Goal: Task Accomplishment & Management: Manage account settings

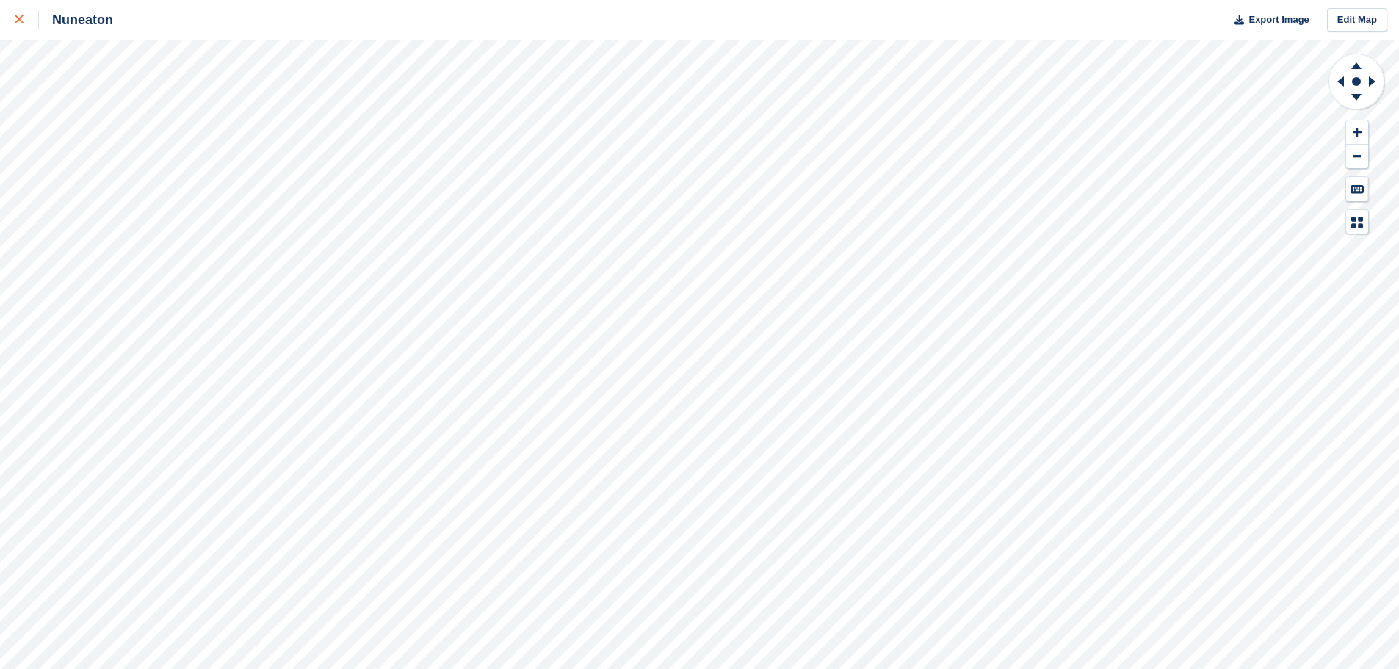
click at [19, 17] on icon at bounding box center [19, 19] width 9 height 9
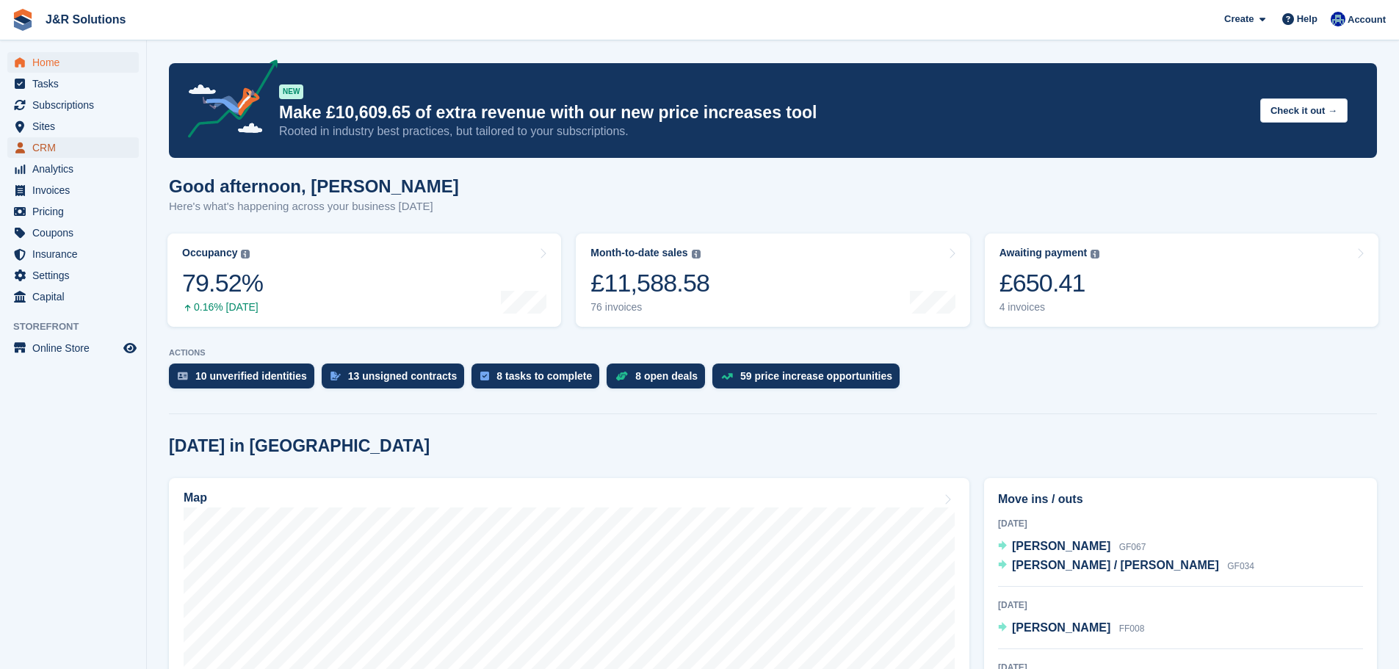
click at [69, 144] on span "CRM" at bounding box center [76, 147] width 88 height 21
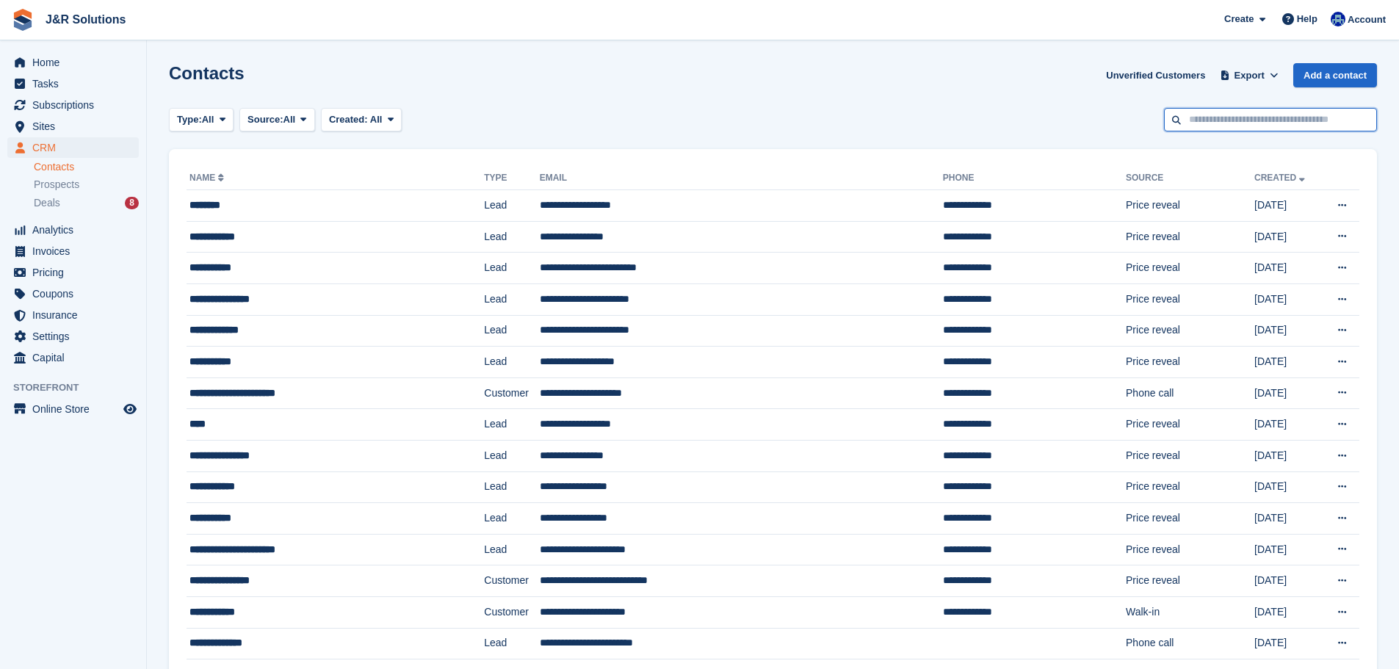
click at [1317, 121] on input "text" at bounding box center [1270, 120] width 213 height 24
type input "*******"
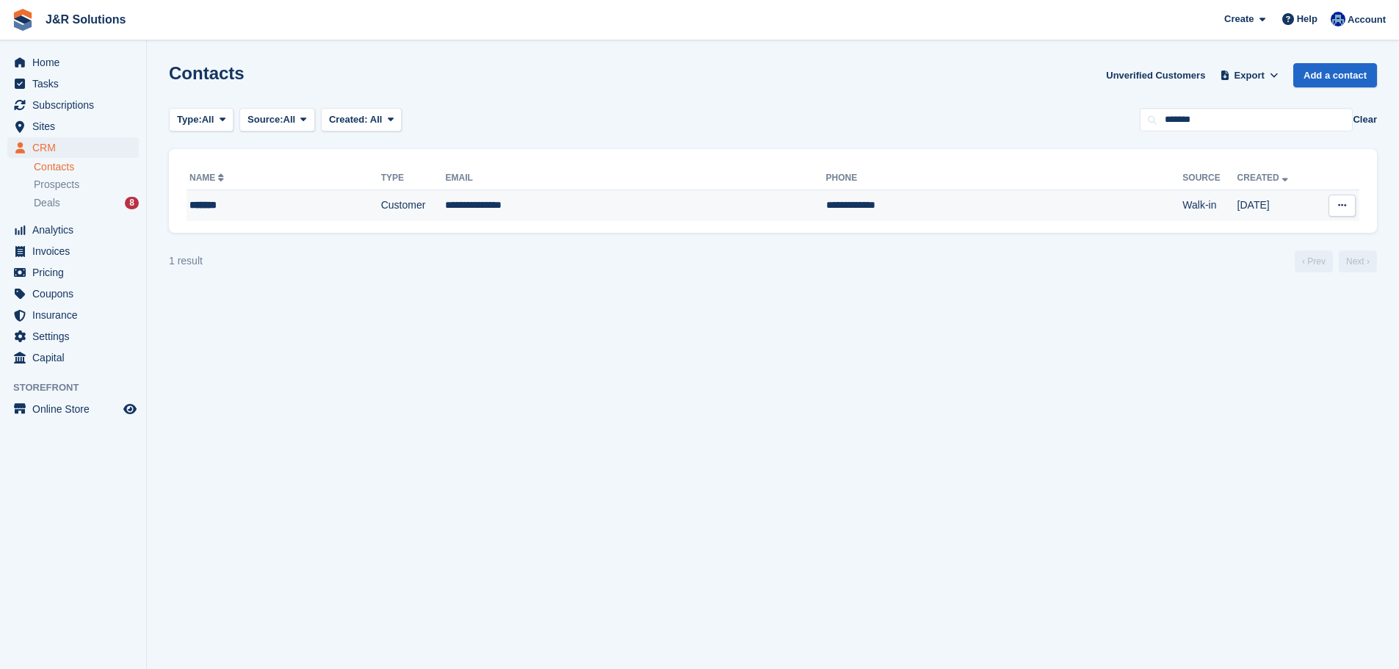
click at [718, 196] on td "**********" at bounding box center [635, 205] width 380 height 31
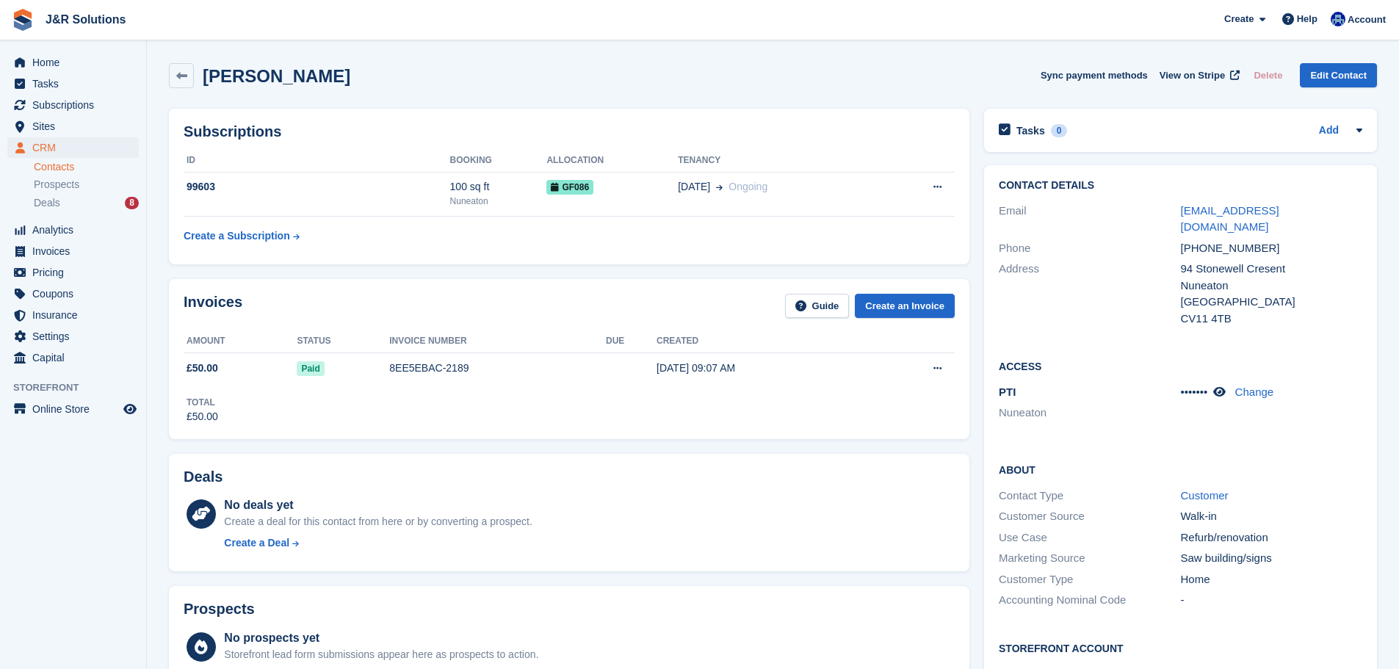
click at [587, 118] on div "Subscriptions ID Booking Allocation Tenancy 99603 100 sq ft Nuneaton GF086 [DAT…" at bounding box center [569, 187] width 800 height 156
click at [659, 109] on div "Subscriptions ID Booking Allocation Tenancy 99603 100 sq ft Nuneaton GF086 06 S…" at bounding box center [569, 187] width 800 height 156
click at [377, 48] on section "Ian Lee Sync payment methods View on Stripe Delete Edit Contact Subscriptions I…" at bounding box center [773, 641] width 1252 height 1283
click at [764, 147] on div "Subscriptions ID Booking Allocation Tenancy 99603 100 sq ft Nuneaton GF086 06 S…" at bounding box center [569, 187] width 800 height 156
click at [681, 214] on td "06 Sep Ongoing" at bounding box center [781, 194] width 206 height 45
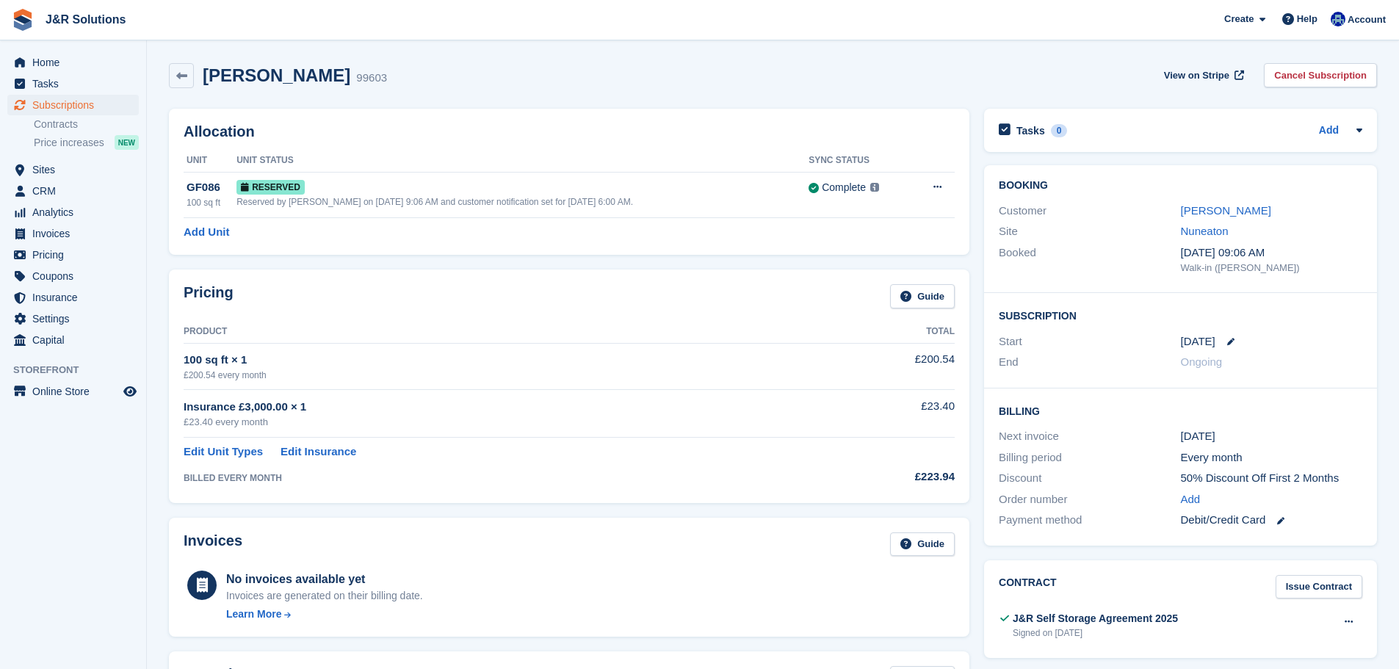
click at [777, 77] on div "Ian Lee 99603 View on Stripe Cancel Subscription" at bounding box center [773, 75] width 1208 height 25
click at [1199, 206] on link "[PERSON_NAME]" at bounding box center [1226, 210] width 90 height 12
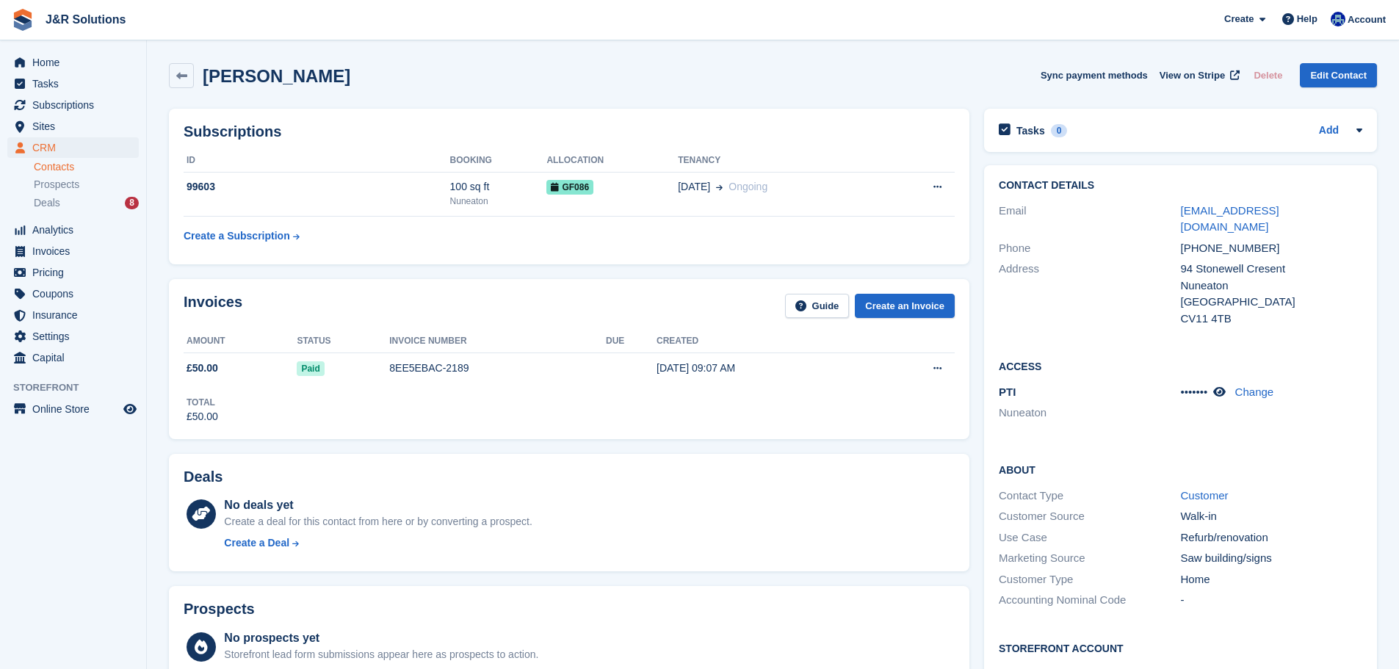
click at [1070, 266] on div "Address" at bounding box center [1088, 294] width 181 height 66
drag, startPoint x: 1297, startPoint y: 248, endPoint x: 1225, endPoint y: 277, distance: 77.4
click at [1151, 268] on div "Address 94 Stonewell Cresent Nuneaton United Kingdom CV11 4TB" at bounding box center [1179, 293] width 363 height 70
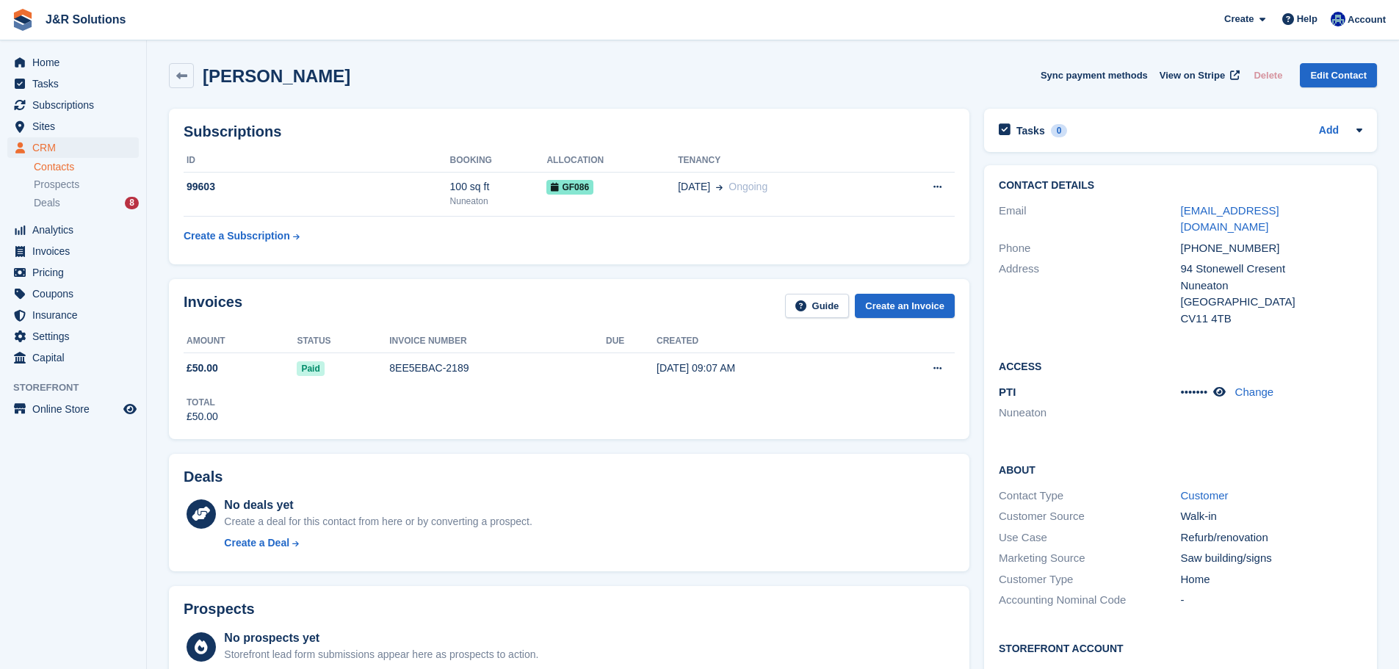
click at [1291, 294] on div "United Kingdom" at bounding box center [1271, 302] width 181 height 17
drag, startPoint x: 1257, startPoint y: 221, endPoint x: 1282, endPoint y: 221, distance: 25.0
click at [1174, 218] on div "Contact Details Email ianlee7@sky.com Phone +447969142474 Address 94 Stonewell …" at bounding box center [1180, 254] width 393 height 178
click at [1331, 240] on div "+447969142474" at bounding box center [1271, 248] width 181 height 17
click at [1284, 206] on div "ianlee7@sky.com" at bounding box center [1271, 219] width 181 height 33
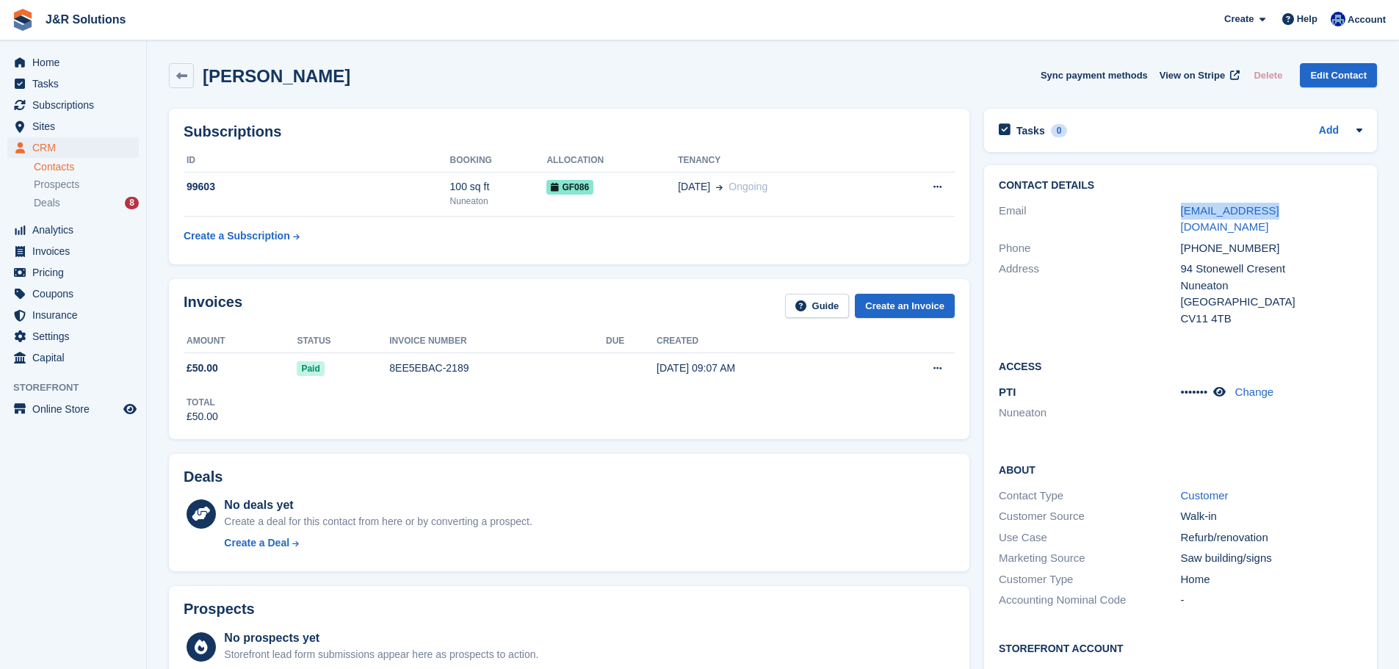
drag, startPoint x: 1271, startPoint y: 211, endPoint x: 1171, endPoint y: 214, distance: 99.9
click at [1171, 214] on div "Email ianlee7@sky.com" at bounding box center [1179, 218] width 363 height 37
copy div "ianlee7@sky.com"
click at [1283, 210] on div "ianlee7@sky.com" at bounding box center [1271, 219] width 181 height 33
click at [1272, 211] on div "ianlee7@sky.com" at bounding box center [1271, 219] width 181 height 33
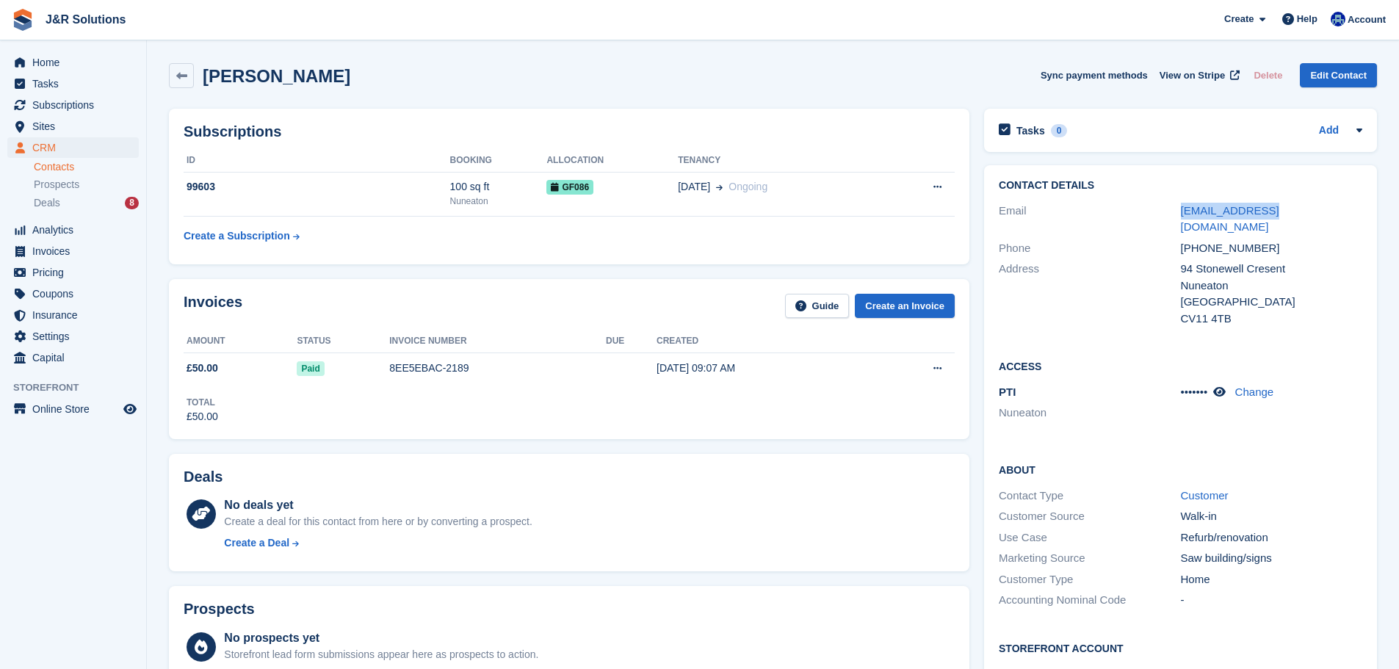
drag, startPoint x: 1275, startPoint y: 213, endPoint x: 1158, endPoint y: 216, distance: 116.8
click at [1158, 216] on div "Email ianlee7@sky.com" at bounding box center [1179, 218] width 363 height 37
copy div "ianlee7@sky.com"
click at [1033, 447] on div "About Contact Type Customer Customer Source Walk-in Use Case Refurb/renovation …" at bounding box center [1180, 536] width 393 height 178
click at [781, 191] on div "06 Sep Ongoing" at bounding box center [781, 186] width 206 height 15
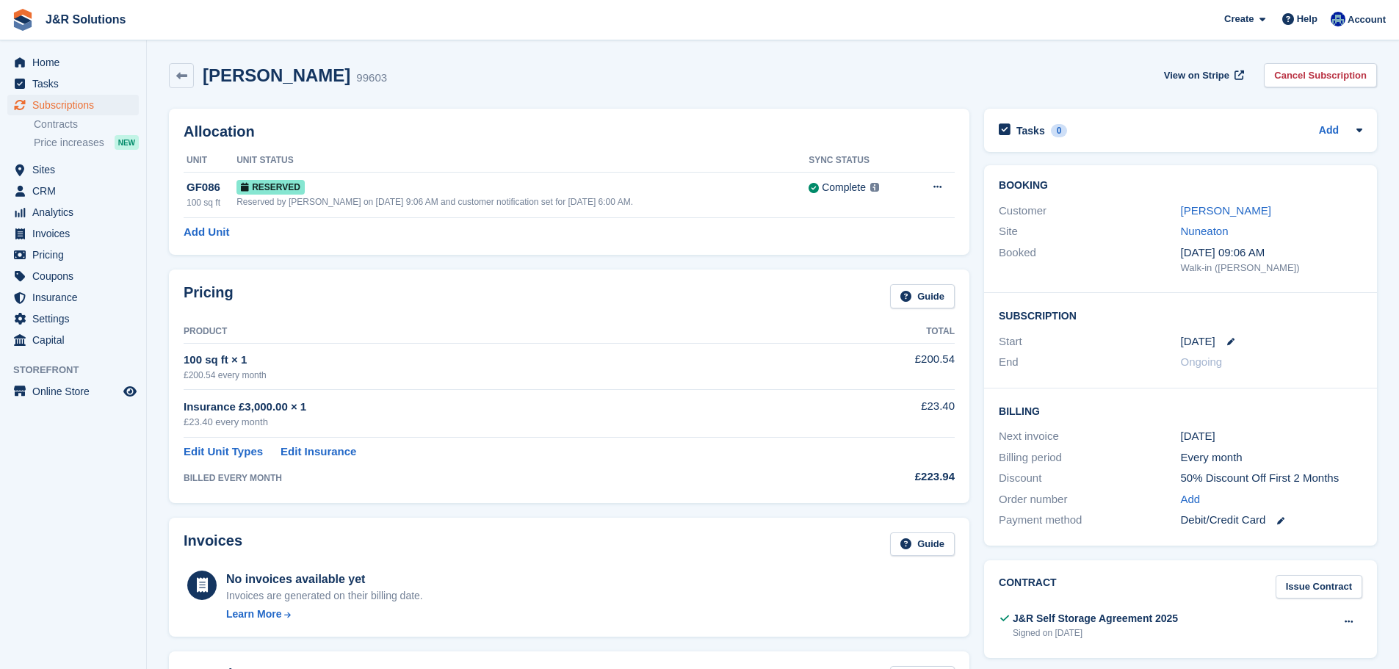
scroll to position [73, 0]
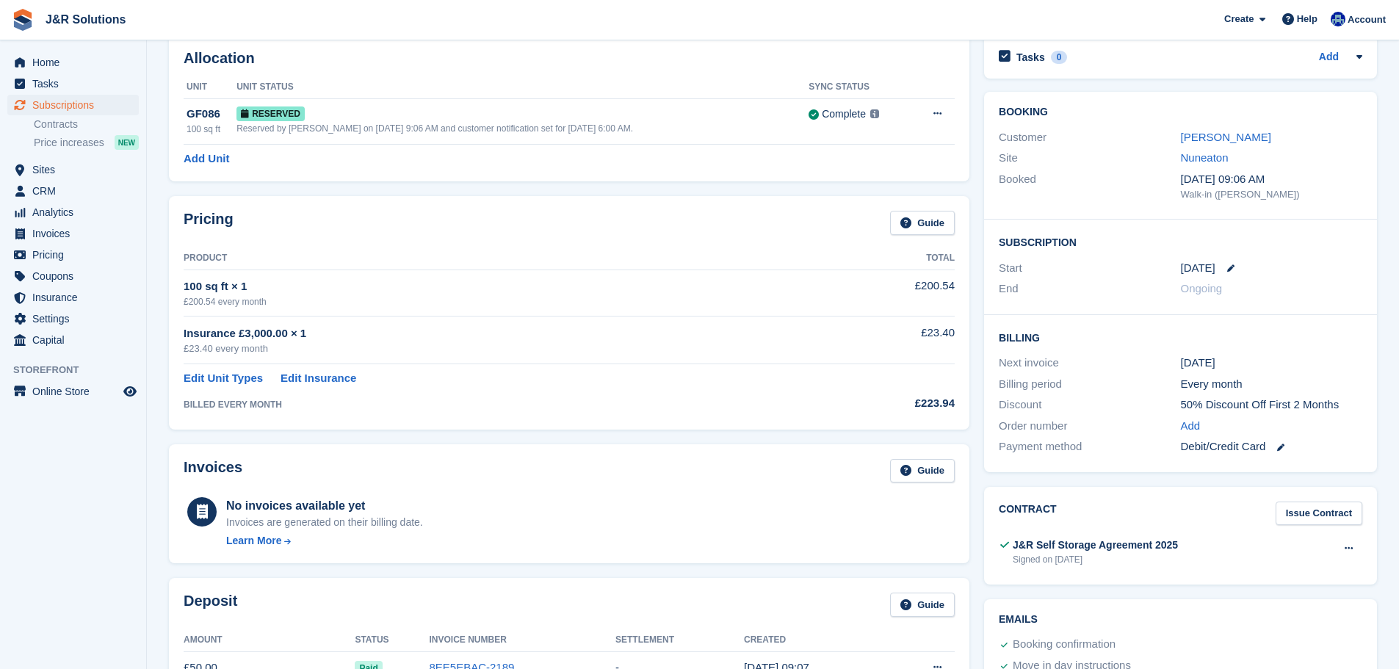
click at [1227, 265] on icon at bounding box center [1230, 267] width 7 height 7
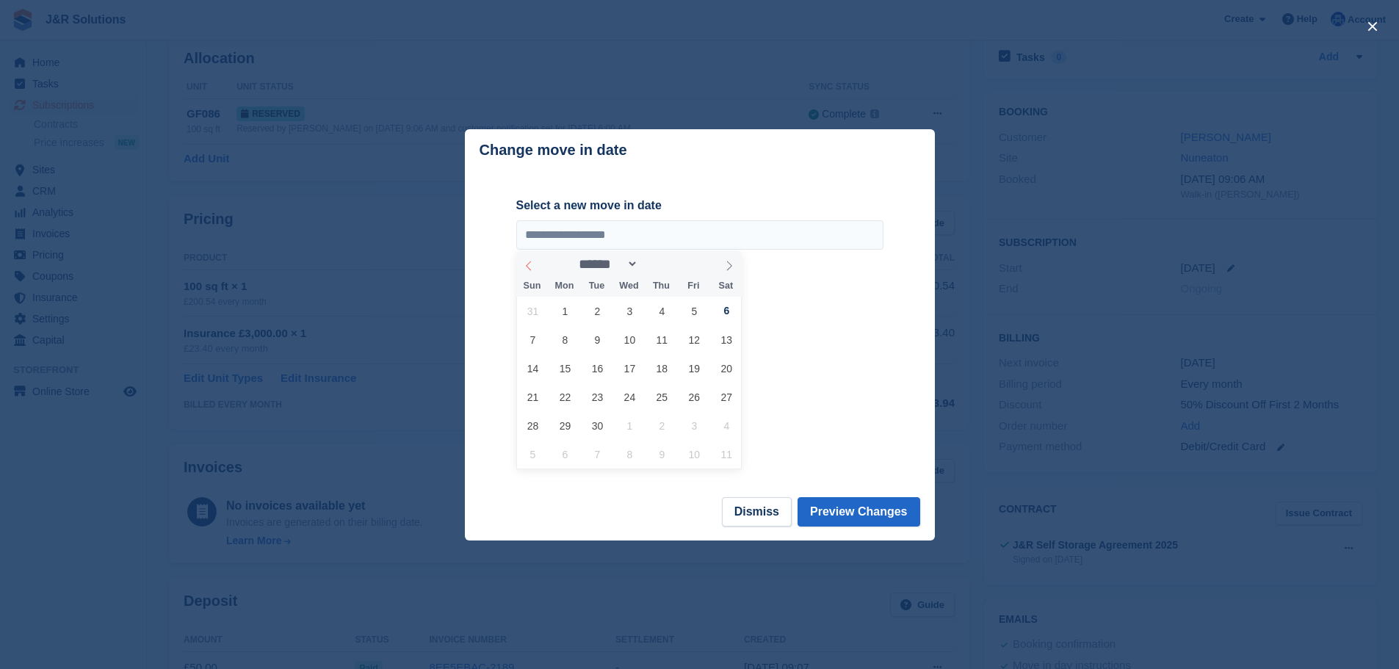
click at [518, 267] on span at bounding box center [528, 263] width 25 height 25
select select "*"
click at [669, 396] on span "21" at bounding box center [662, 397] width 29 height 29
type input "**********"
click at [841, 501] on button "Preview Changes" at bounding box center [858, 511] width 123 height 29
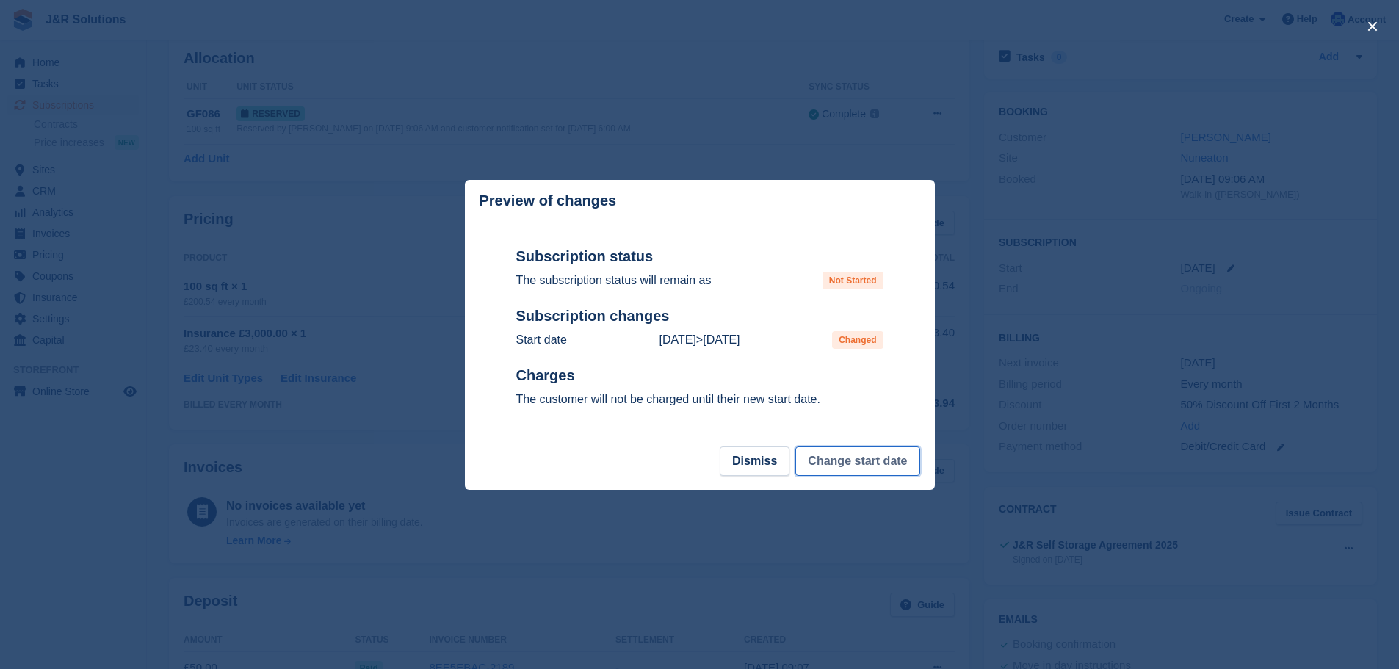
click at [835, 470] on button "Change start date" at bounding box center [857, 460] width 124 height 29
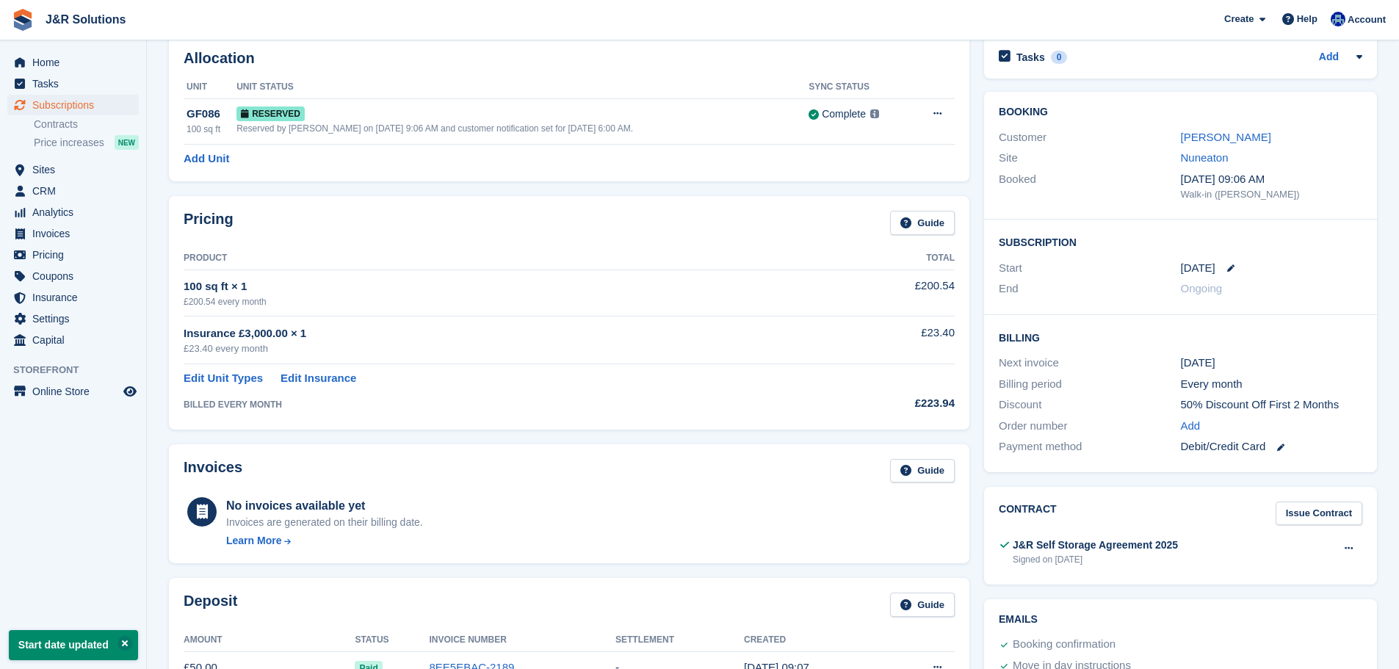
scroll to position [0, 0]
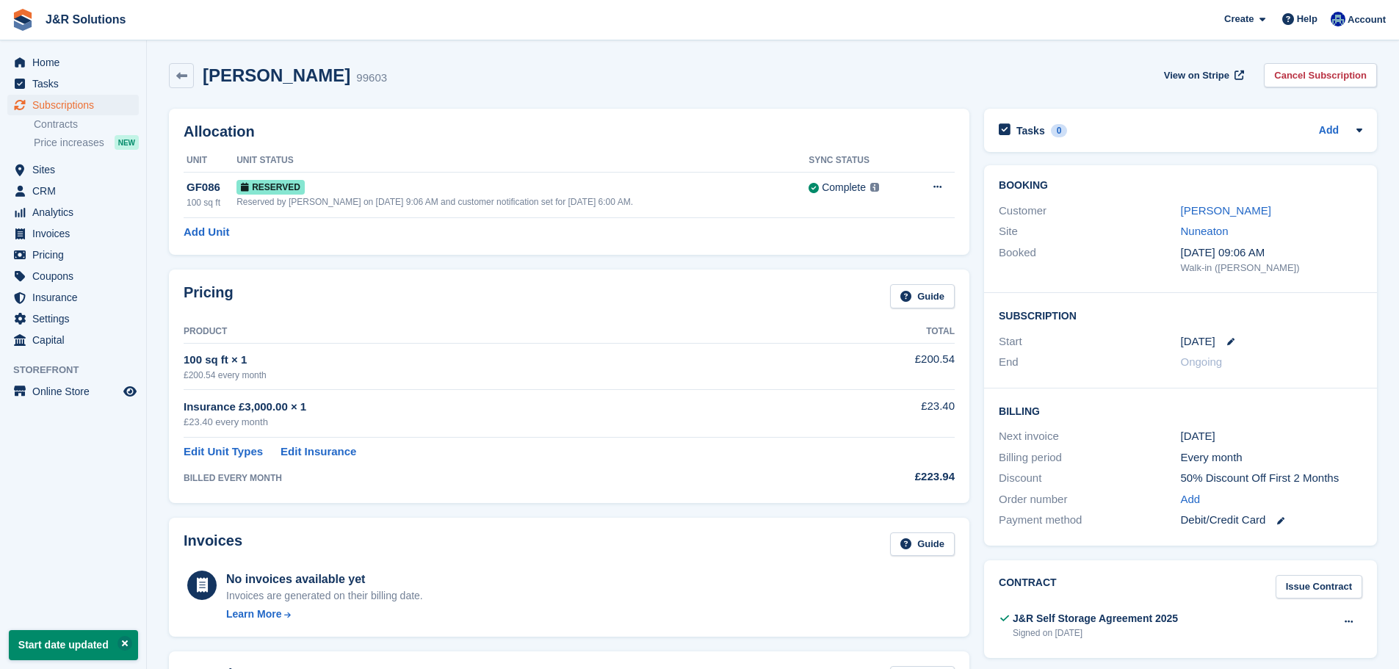
drag, startPoint x: 835, startPoint y: 470, endPoint x: 762, endPoint y: 424, distance: 86.2
click at [762, 424] on div "£23.40 every month" at bounding box center [497, 422] width 626 height 15
click at [546, 253] on div "Allocation Unit Unit Status Sync Status GF086 100 sq ft Reserved Reserved by Ma…" at bounding box center [569, 182] width 800 height 146
click at [555, 250] on div "Allocation Unit Unit Status Sync Status GF086 100 sq ft Reserved Reserved by Ma…" at bounding box center [569, 182] width 800 height 146
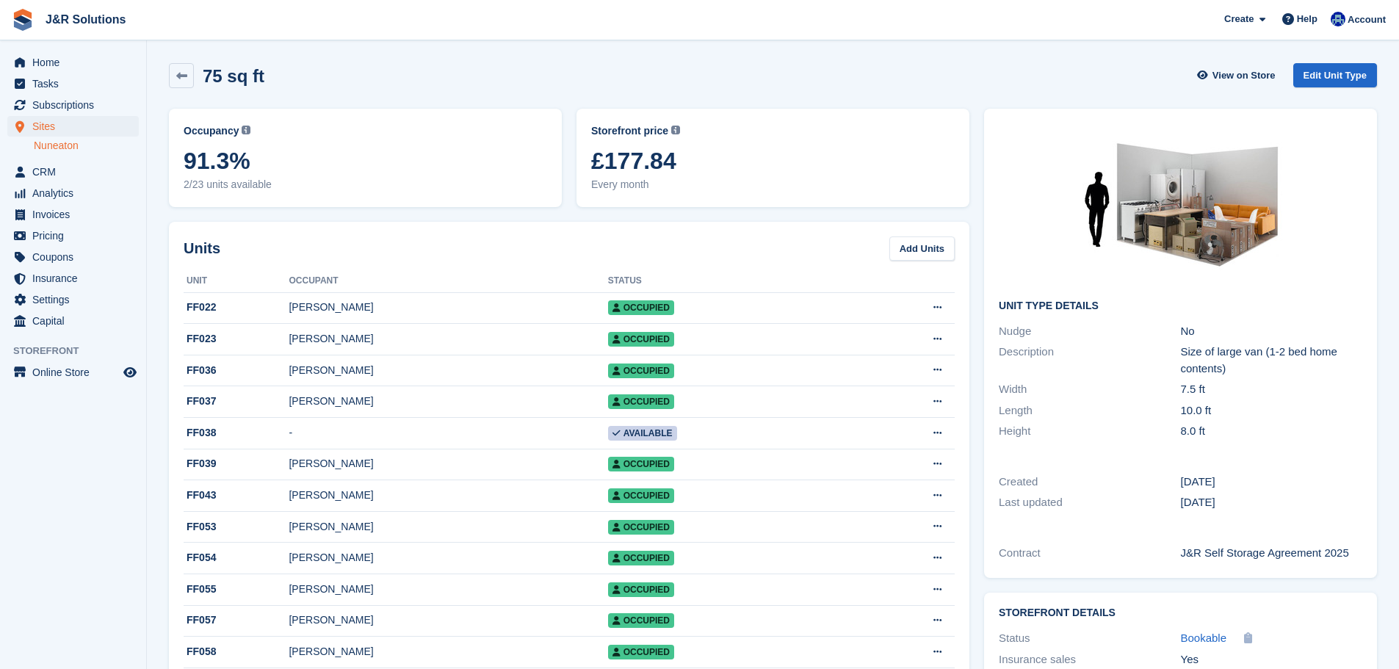
drag, startPoint x: 285, startPoint y: 81, endPoint x: 349, endPoint y: 89, distance: 64.4
click at [344, 87] on div "75 sq ft View on Store Edit Unit Type" at bounding box center [773, 75] width 1208 height 25
click at [405, 87] on div "75 sq ft View on Store Edit Unit Type" at bounding box center [773, 75] width 1208 height 25
click at [43, 164] on span "CRM" at bounding box center [76, 172] width 88 height 21
